Goal: Task Accomplishment & Management: Complete application form

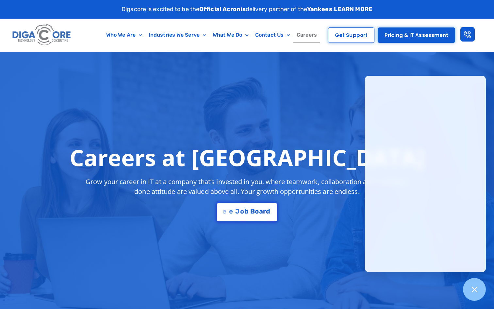
click at [235, 202] on div "Careers at [GEOGRAPHIC_DATA] Grow your career in IT at a company that’s investe…" at bounding box center [247, 183] width 425 height 84
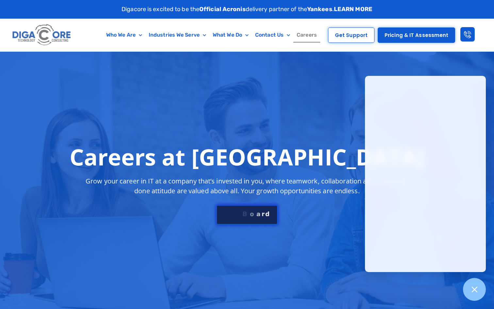
click at [234, 207] on link "S e e J [PERSON_NAME]" at bounding box center [246, 215] width 61 height 20
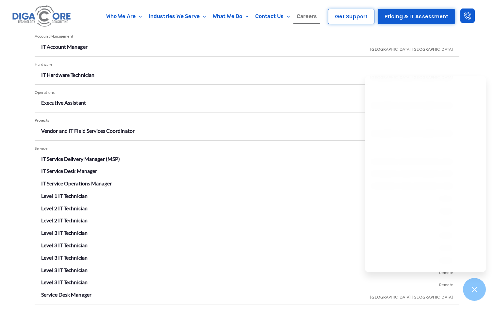
scroll to position [1152, 0]
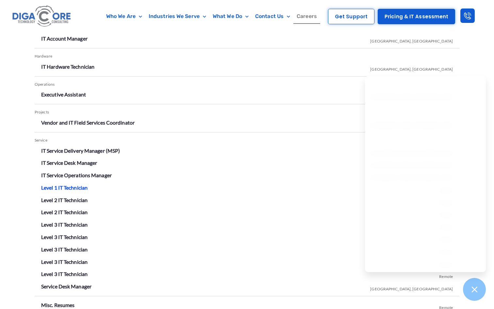
click at [68, 187] on link "Level 1 IT Technician" at bounding box center [64, 187] width 46 height 6
